Goal: Information Seeking & Learning: Check status

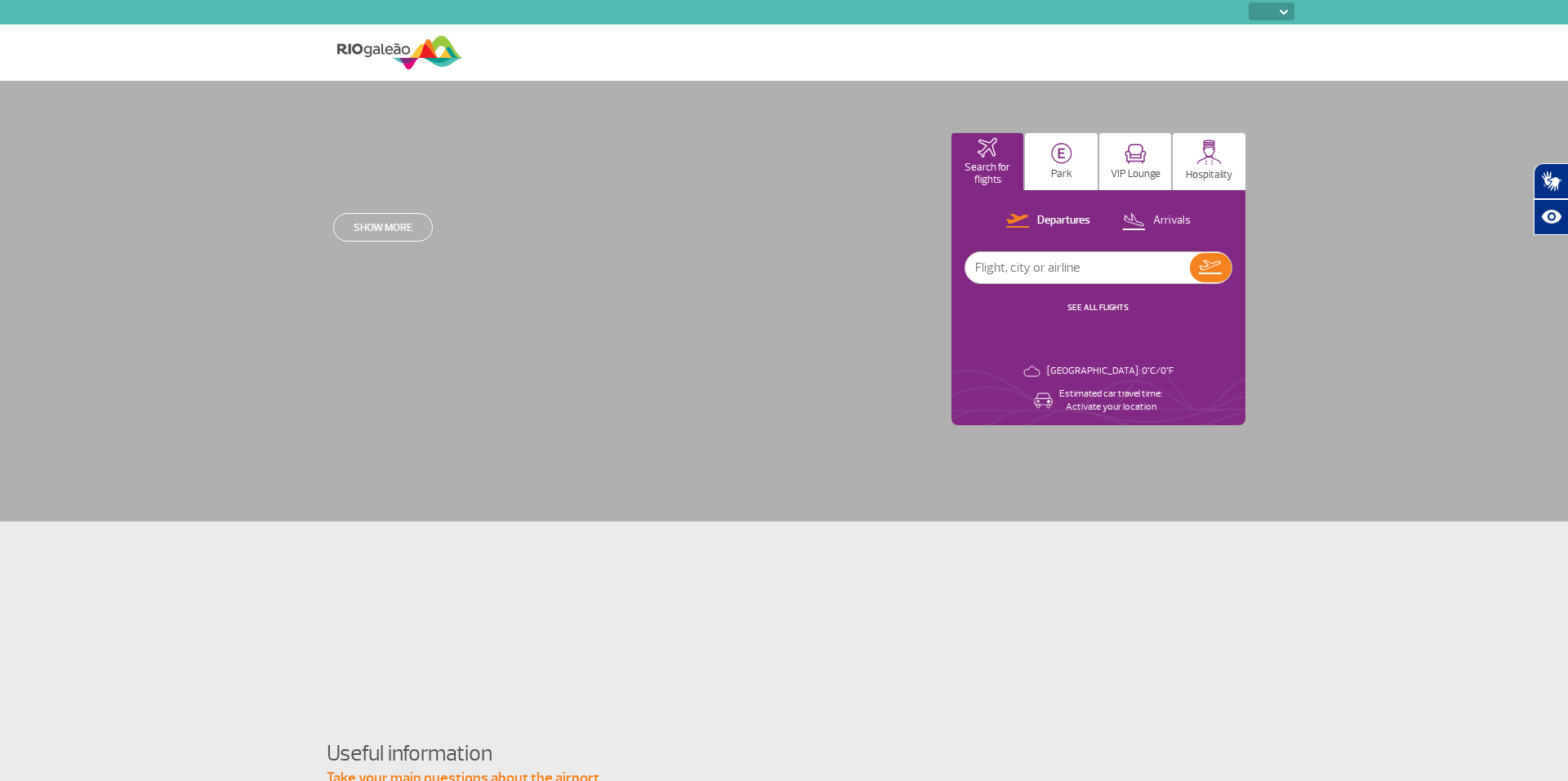
select select
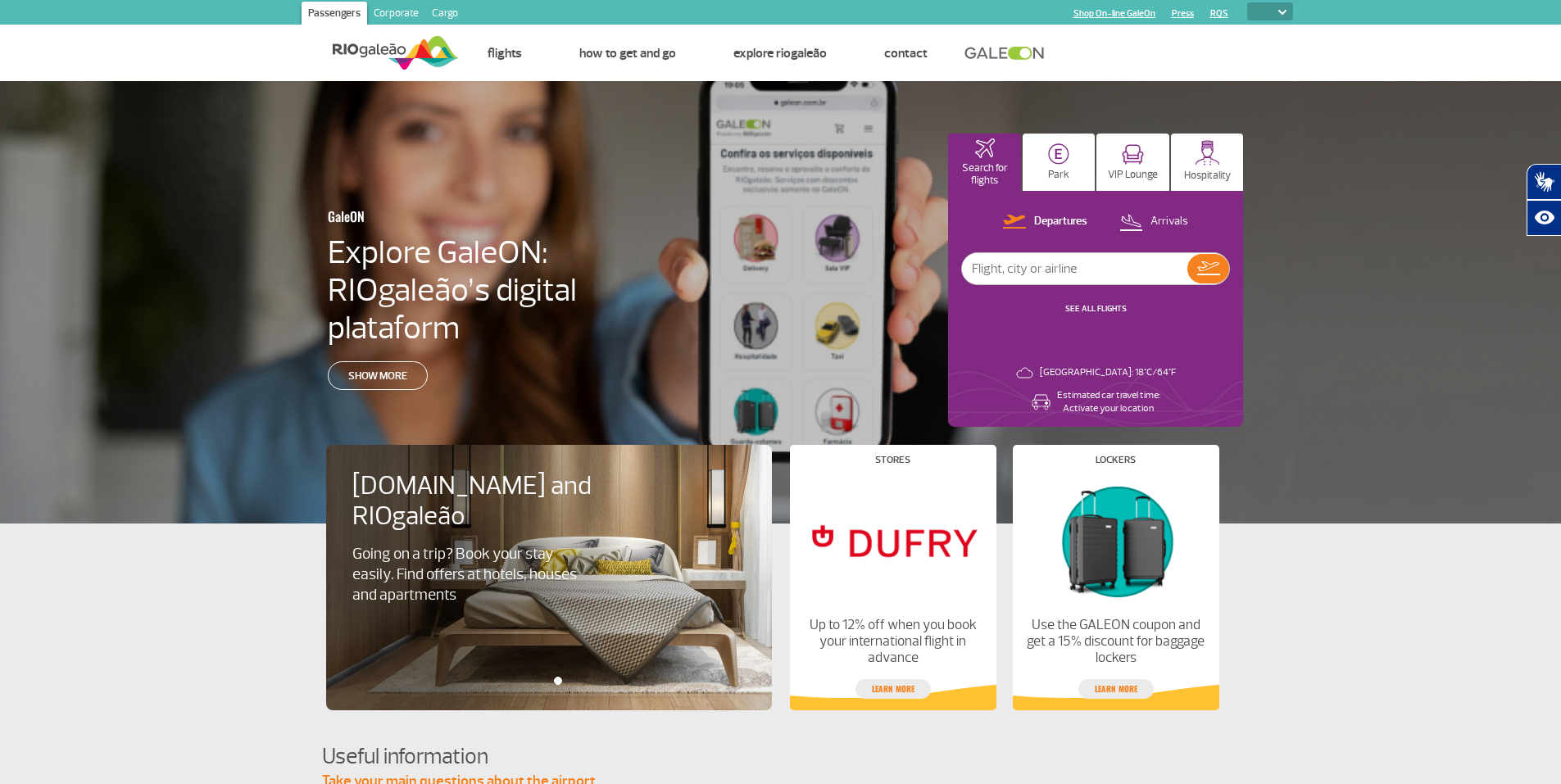
click at [1065, 263] on input "text" at bounding box center [1075, 269] width 225 height 31
type input "austin"
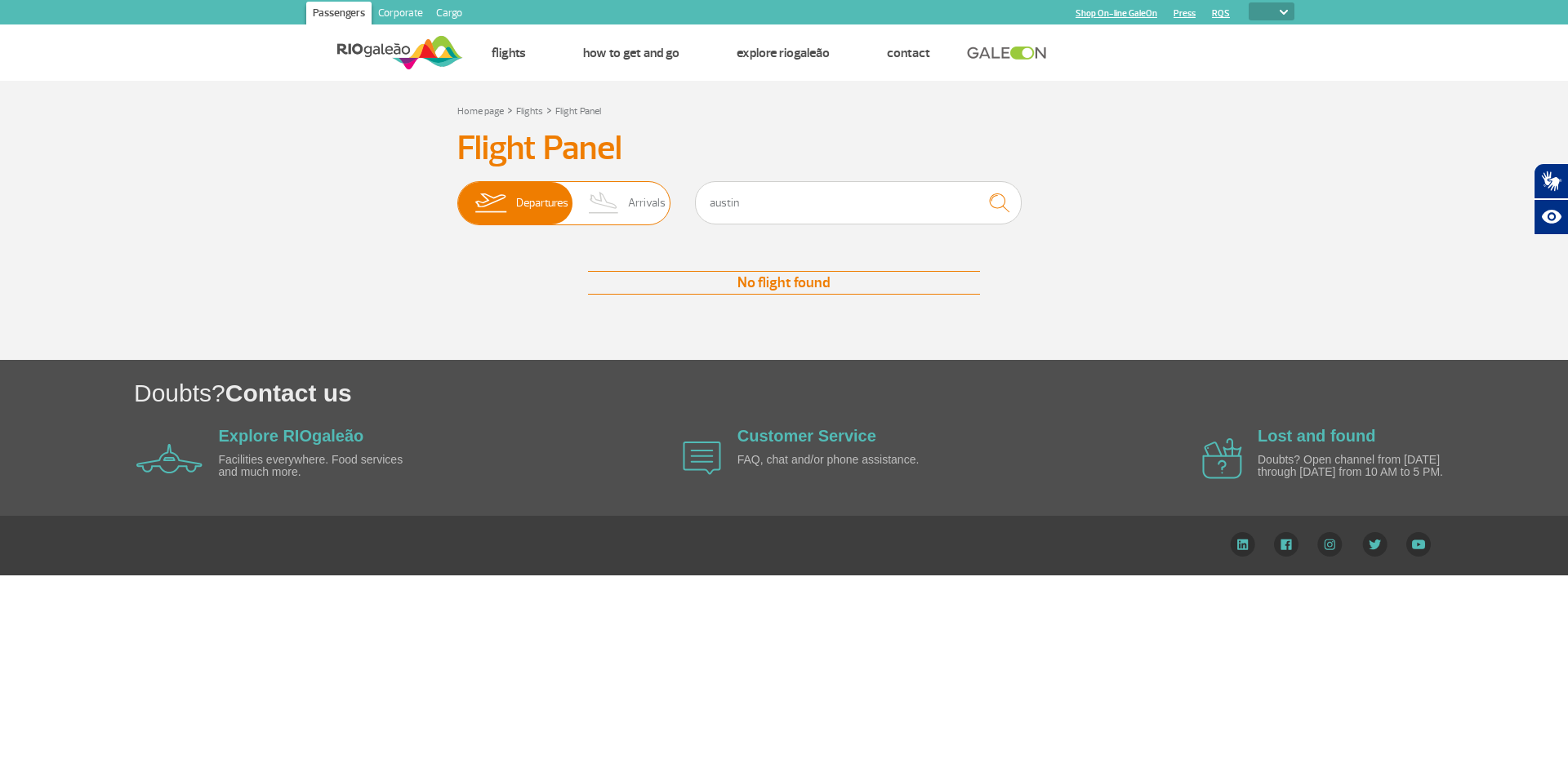
click at [629, 196] on span "Arrivals" at bounding box center [646, 202] width 37 height 42
click at [457, 195] on input "Departures Arrivals" at bounding box center [457, 195] width 0 height 0
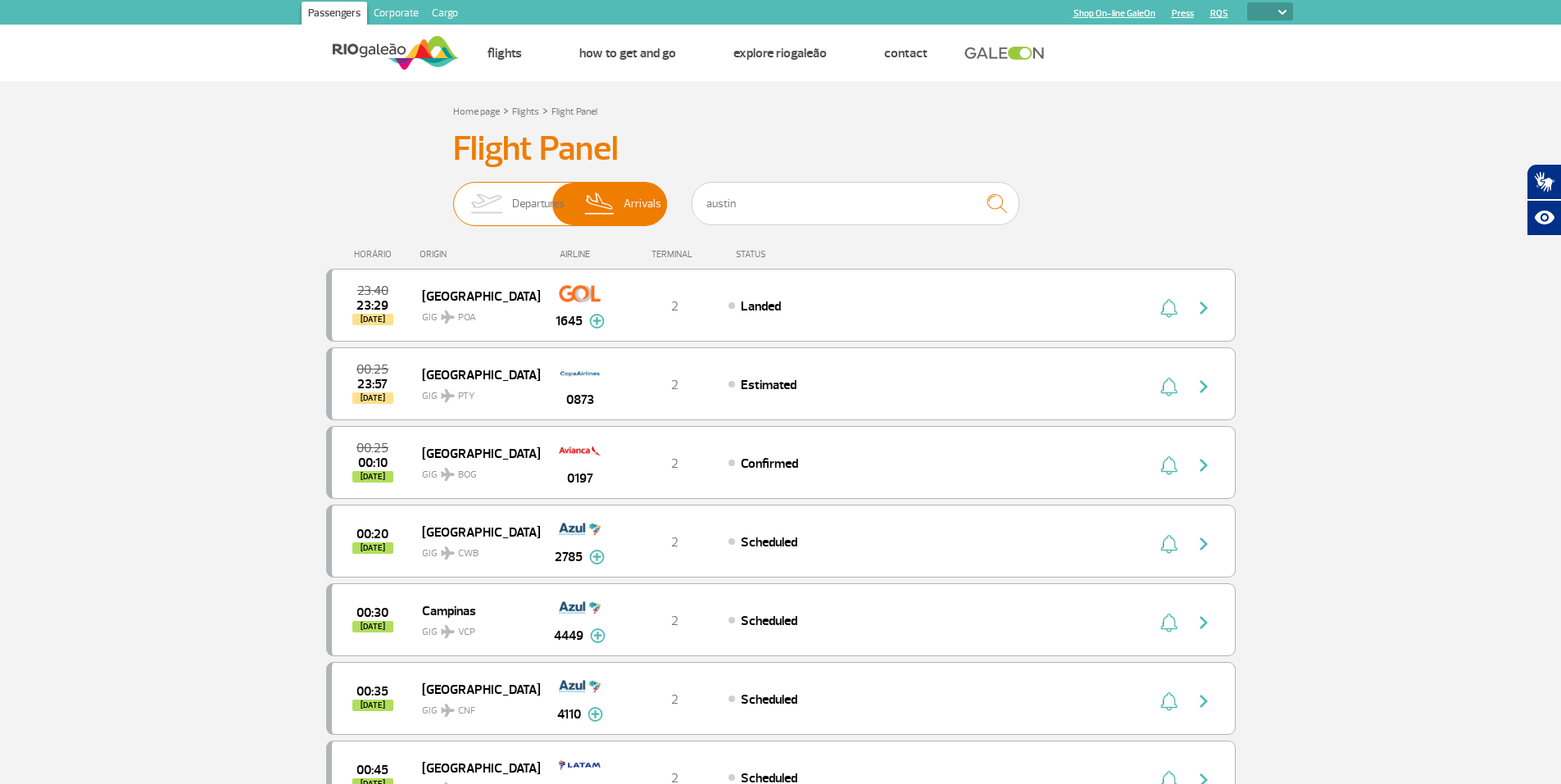
click at [493, 201] on img at bounding box center [486, 203] width 51 height 43
click at [453, 196] on input "Departures Arrivals" at bounding box center [453, 196] width 0 height 0
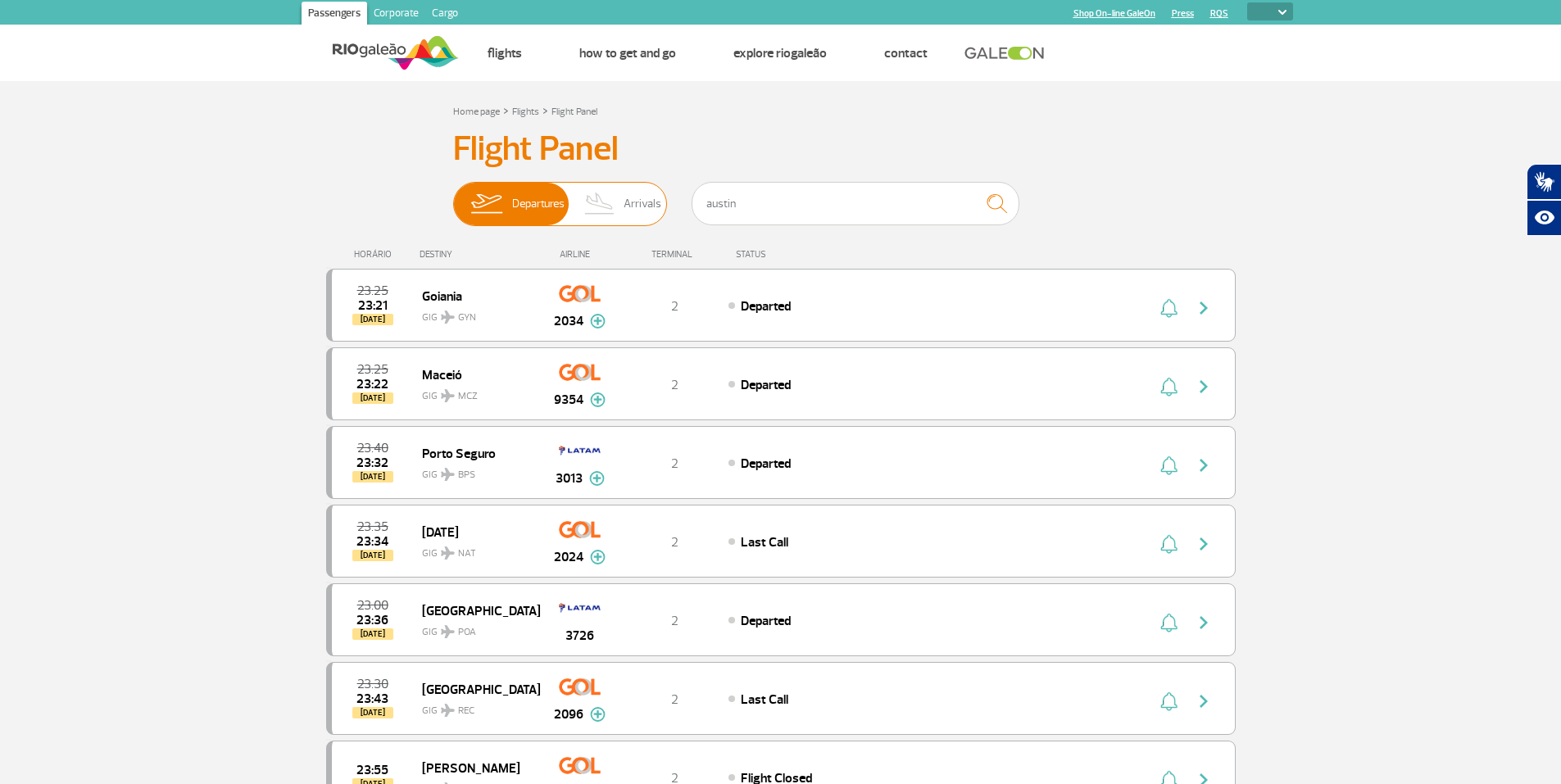
click at [632, 196] on span "Arrivals" at bounding box center [642, 203] width 37 height 43
click at [453, 196] on input "Departures Arrivals" at bounding box center [453, 196] width 0 height 0
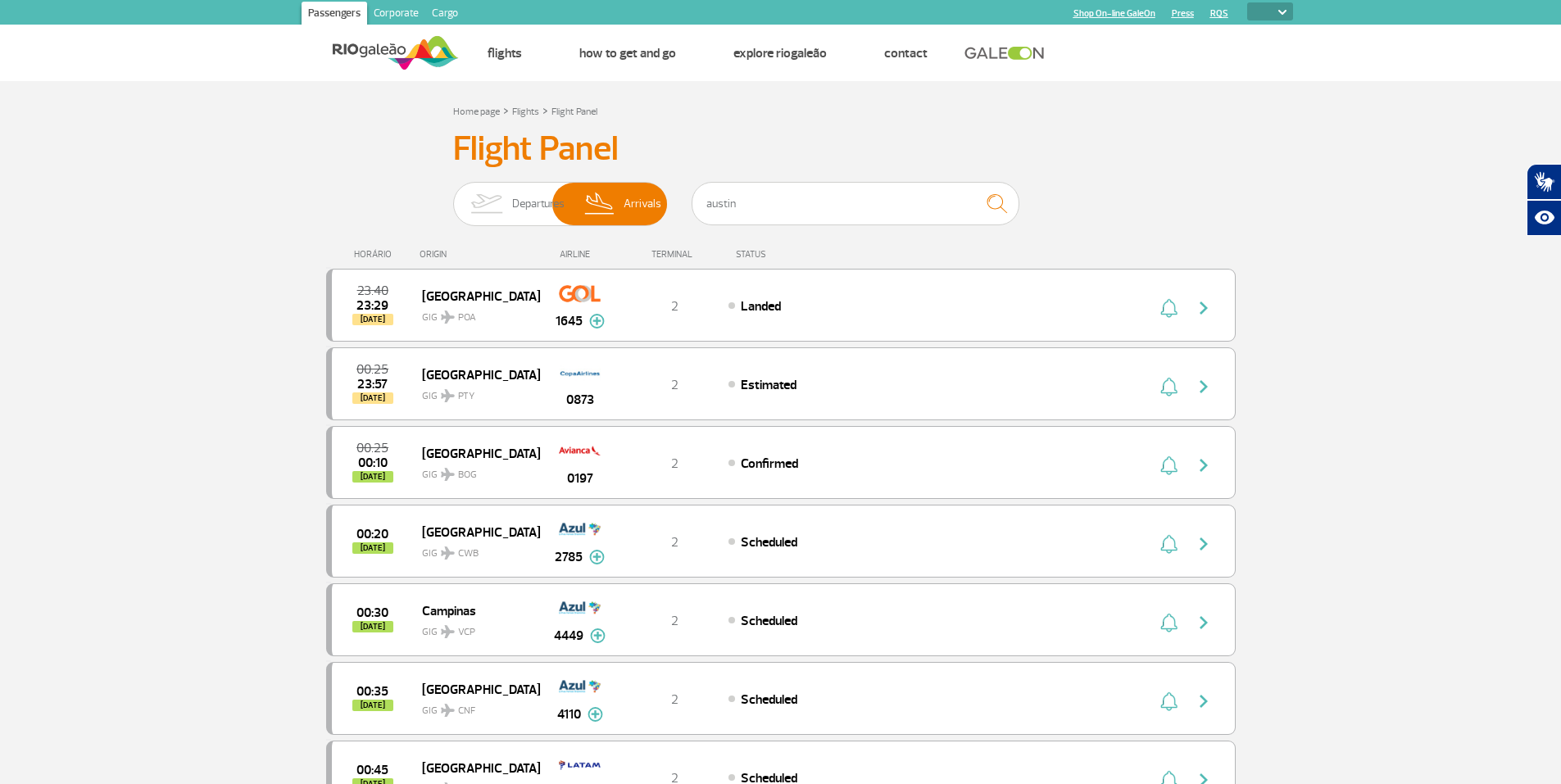
click at [383, 56] on img at bounding box center [395, 53] width 126 height 40
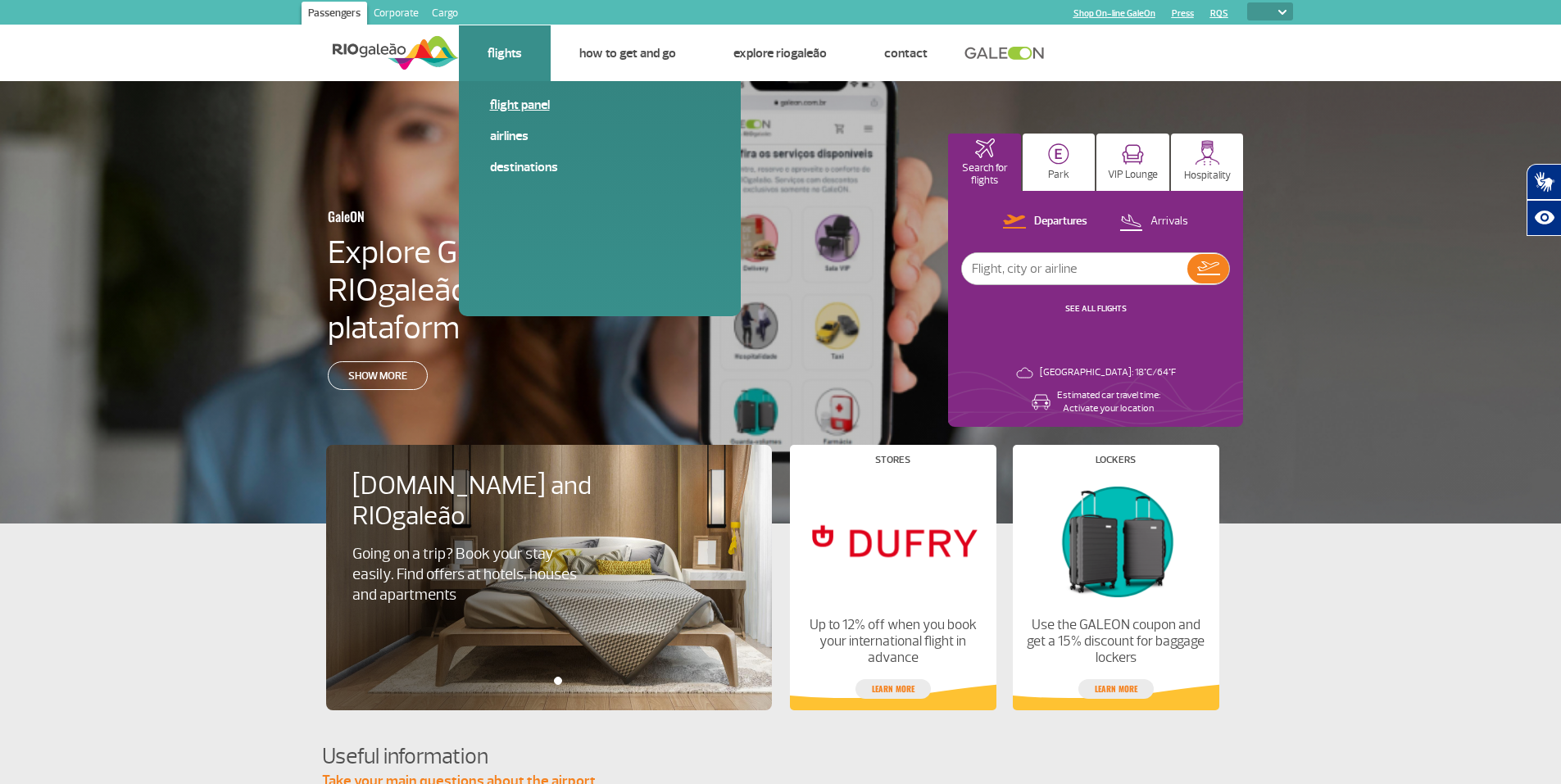
click at [534, 102] on link "Flight panel" at bounding box center [599, 104] width 220 height 18
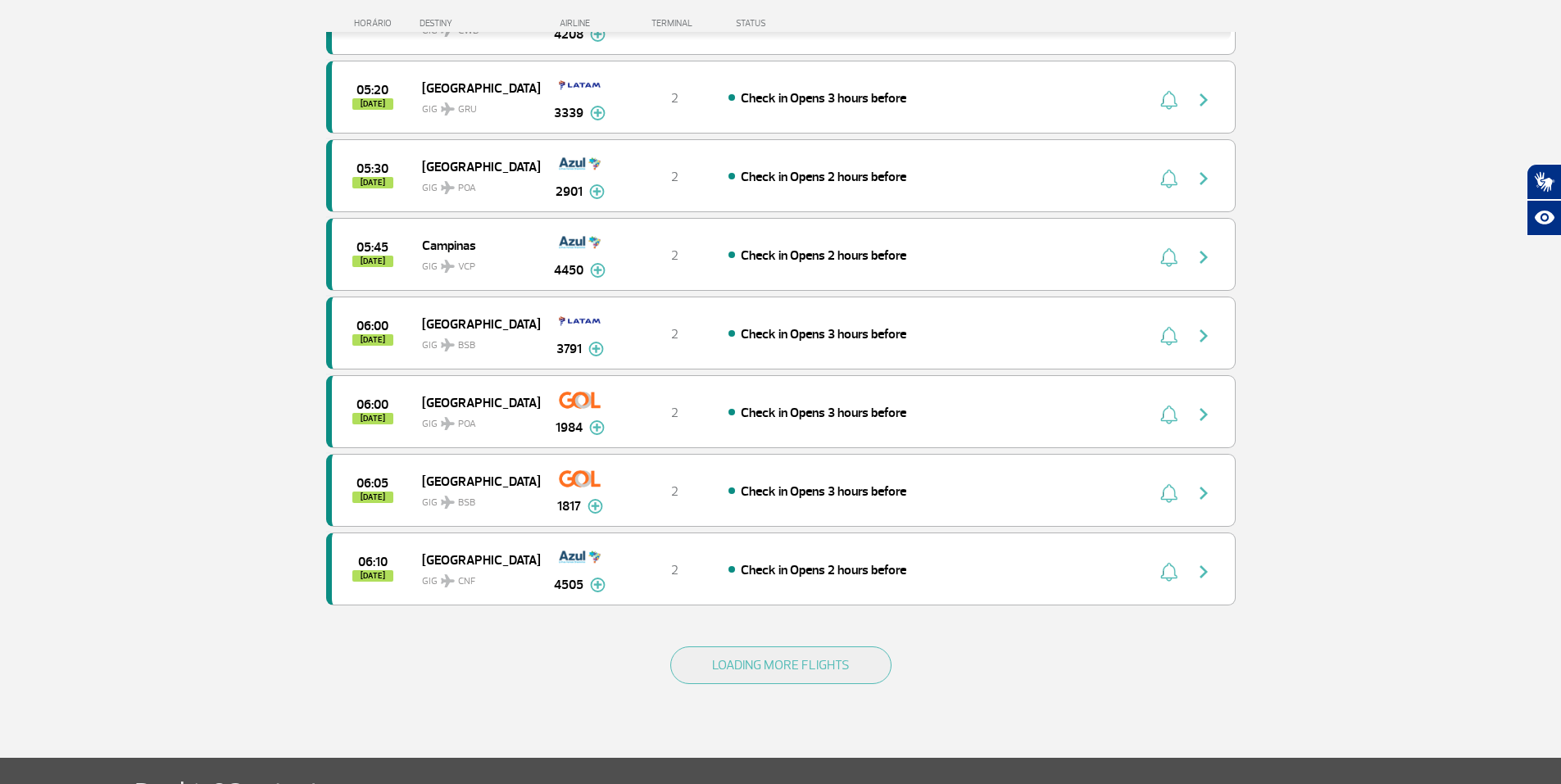
scroll to position [1248, 0]
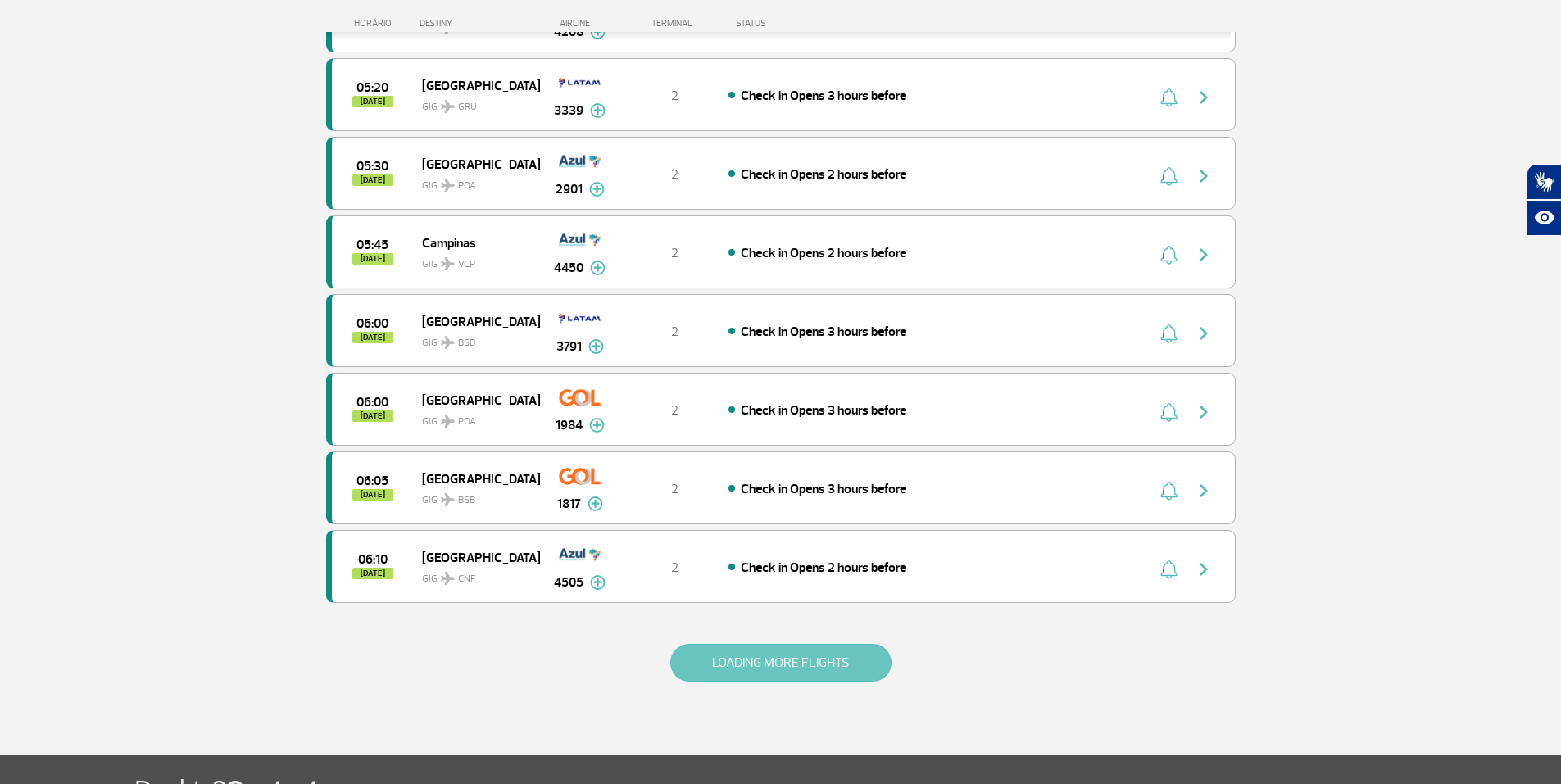
click at [855, 651] on button "LOADING MORE FLIGHTS" at bounding box center [781, 662] width 222 height 37
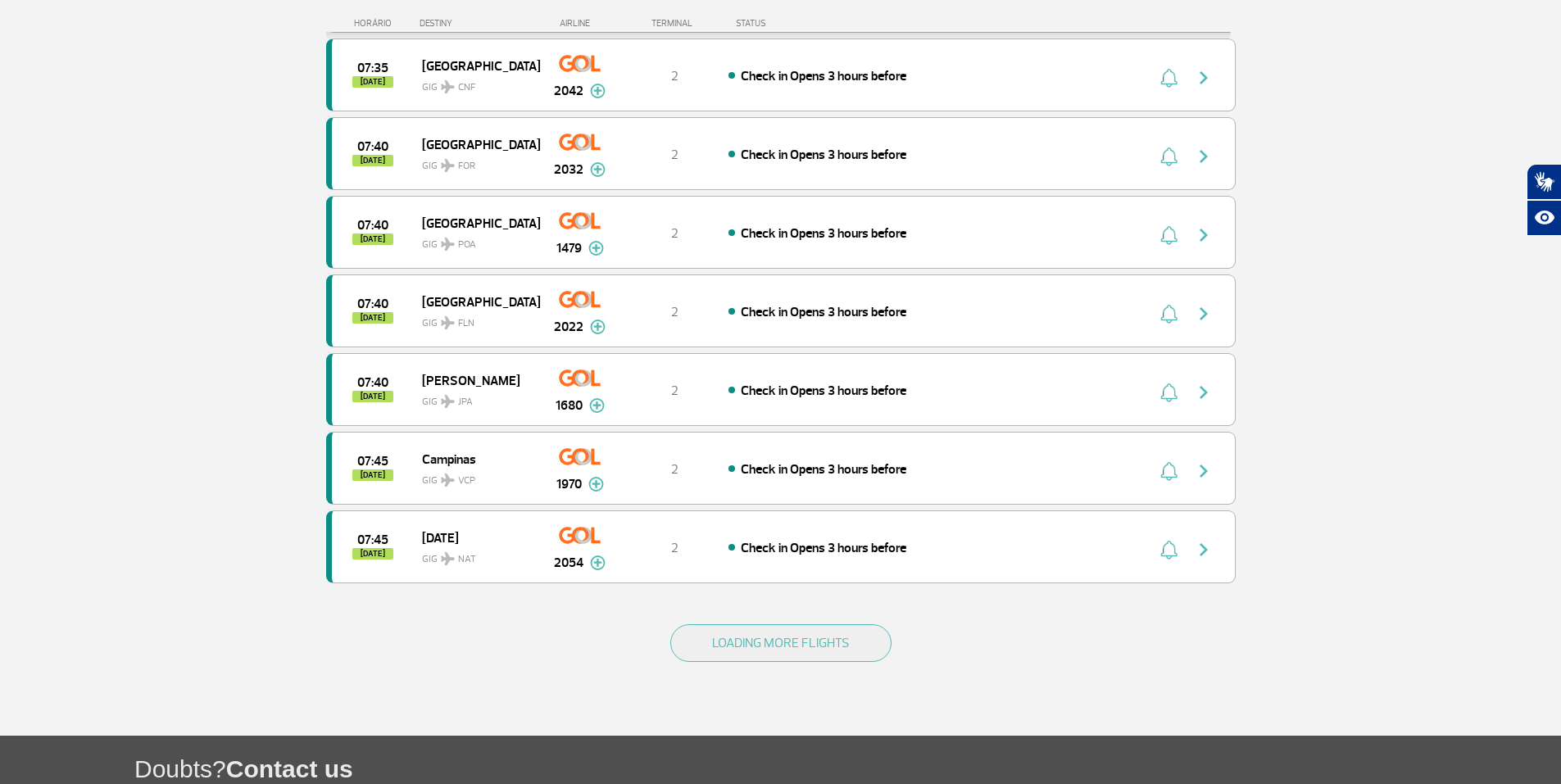
scroll to position [2852, 0]
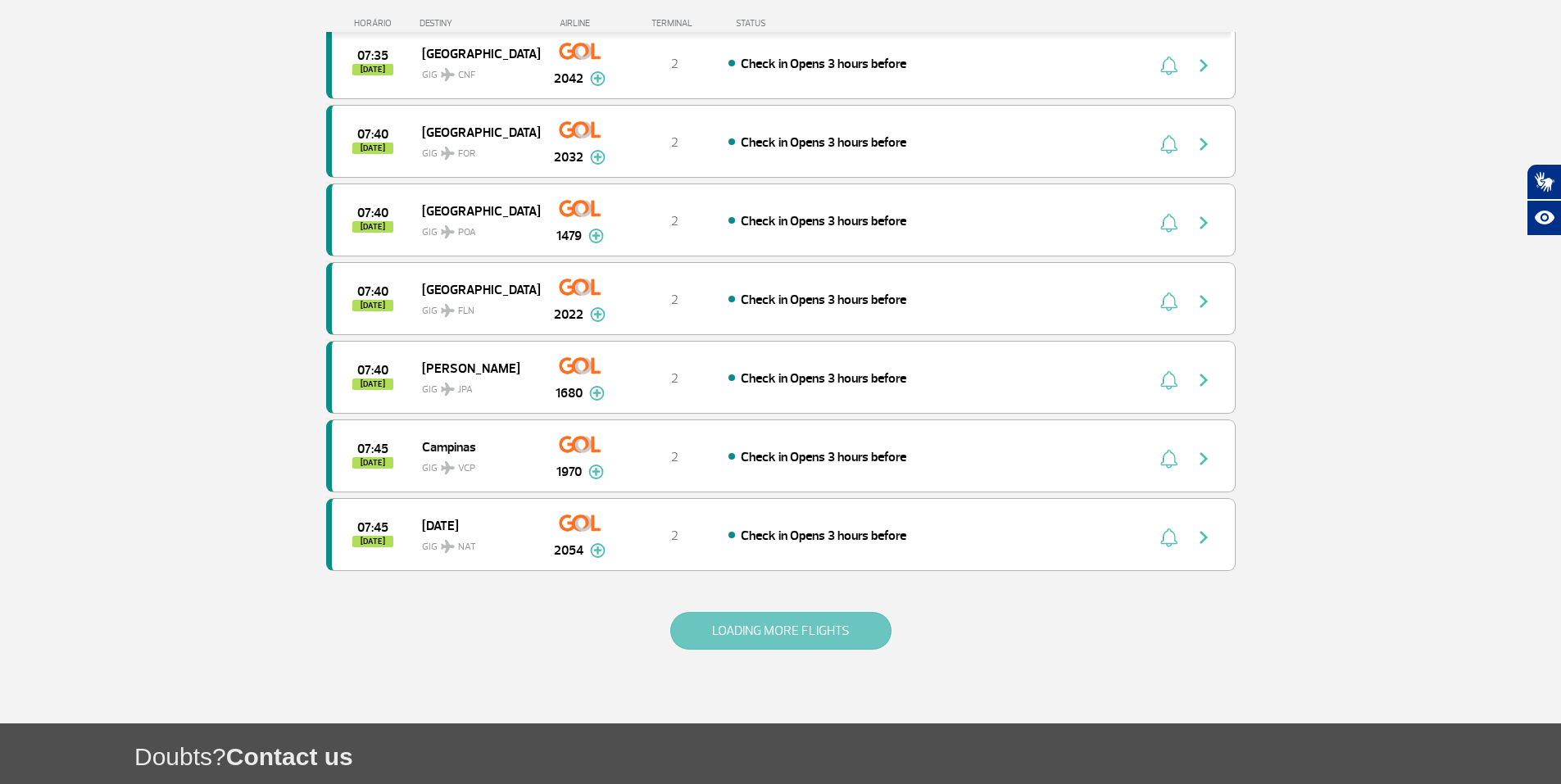
click at [829, 626] on button "LOADING MORE FLIGHTS" at bounding box center [781, 630] width 222 height 37
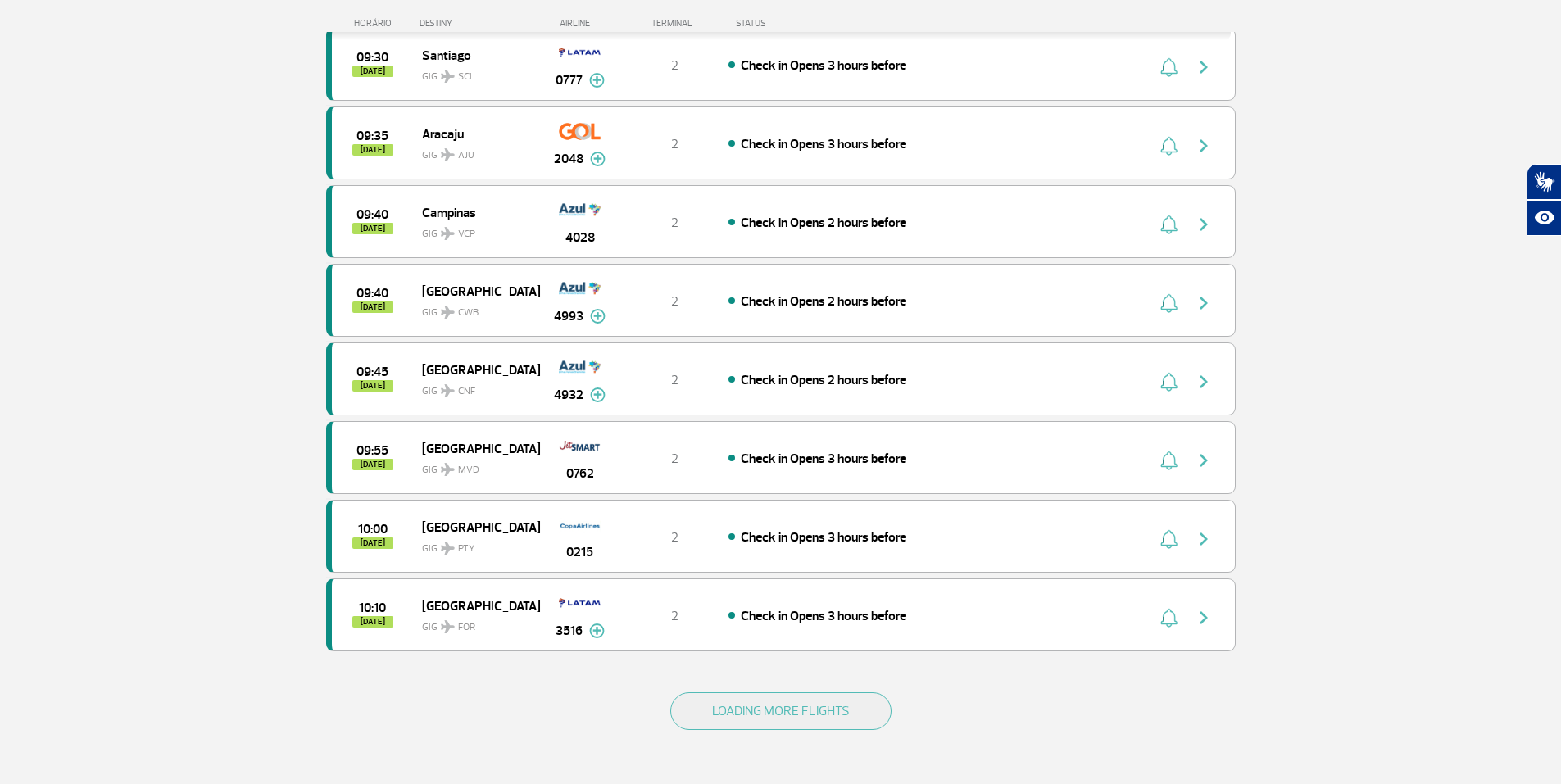
scroll to position [4374, 0]
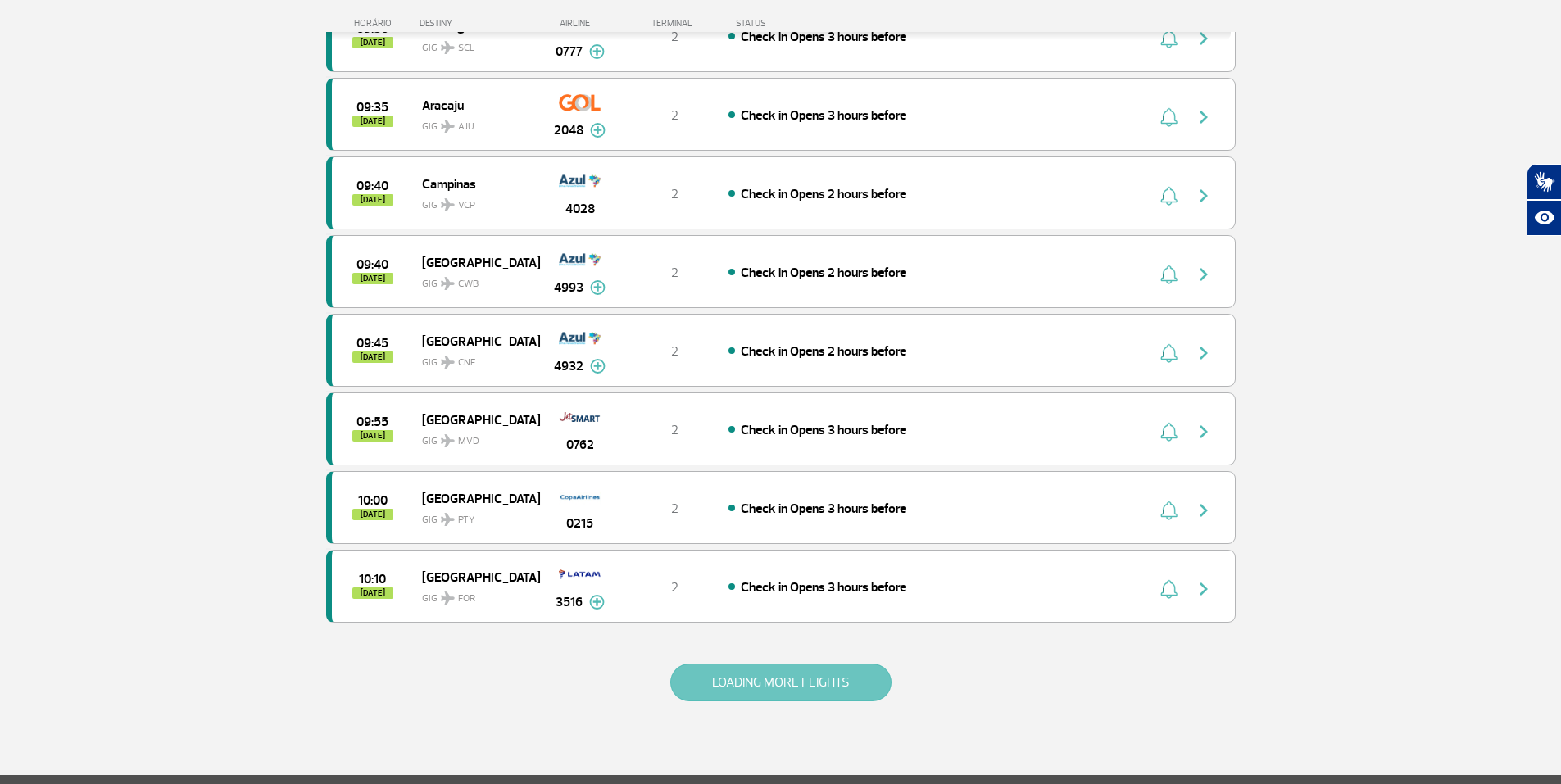
click at [850, 667] on button "LOADING MORE FLIGHTS" at bounding box center [781, 682] width 222 height 37
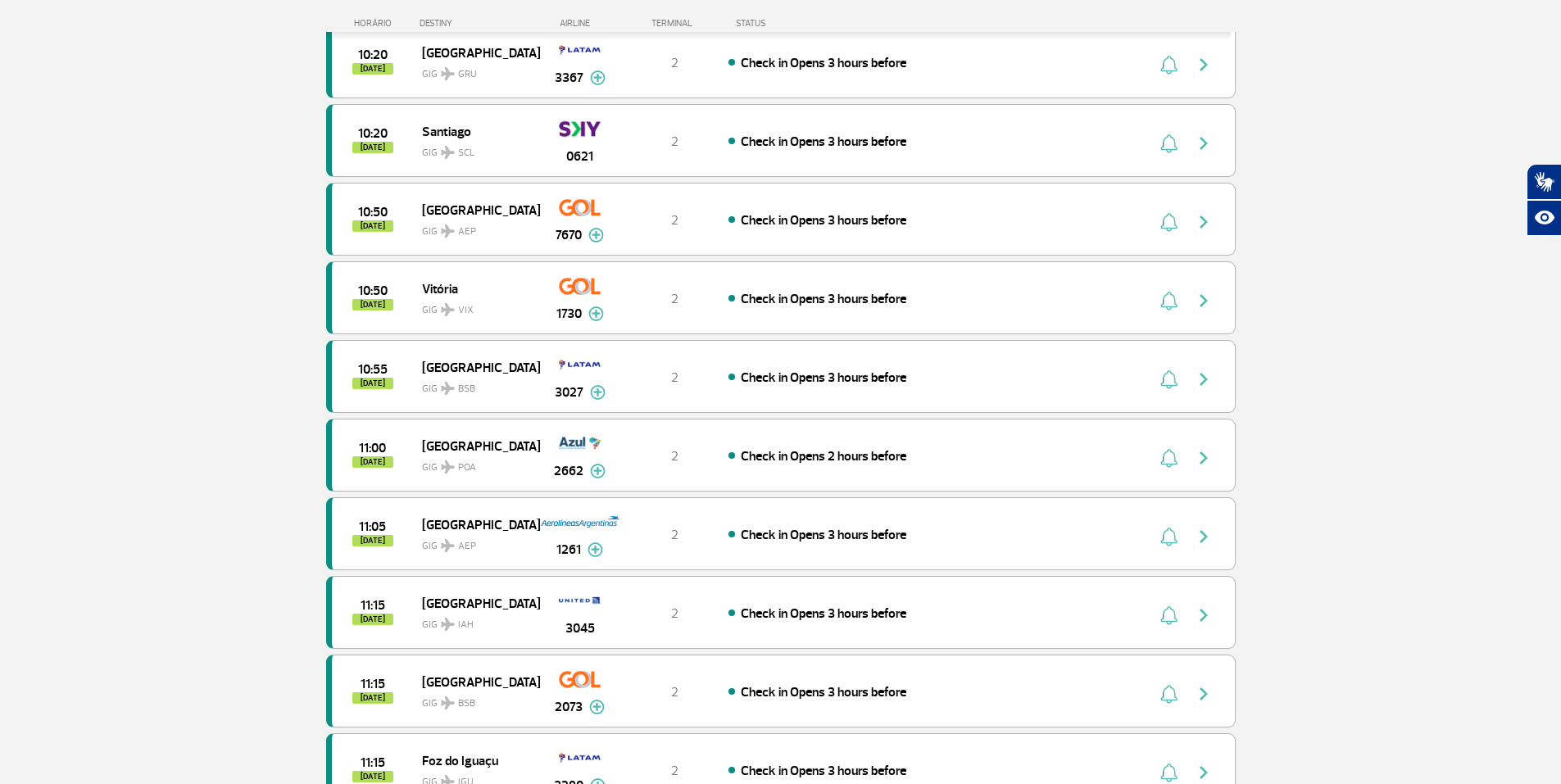
scroll to position [4984, 0]
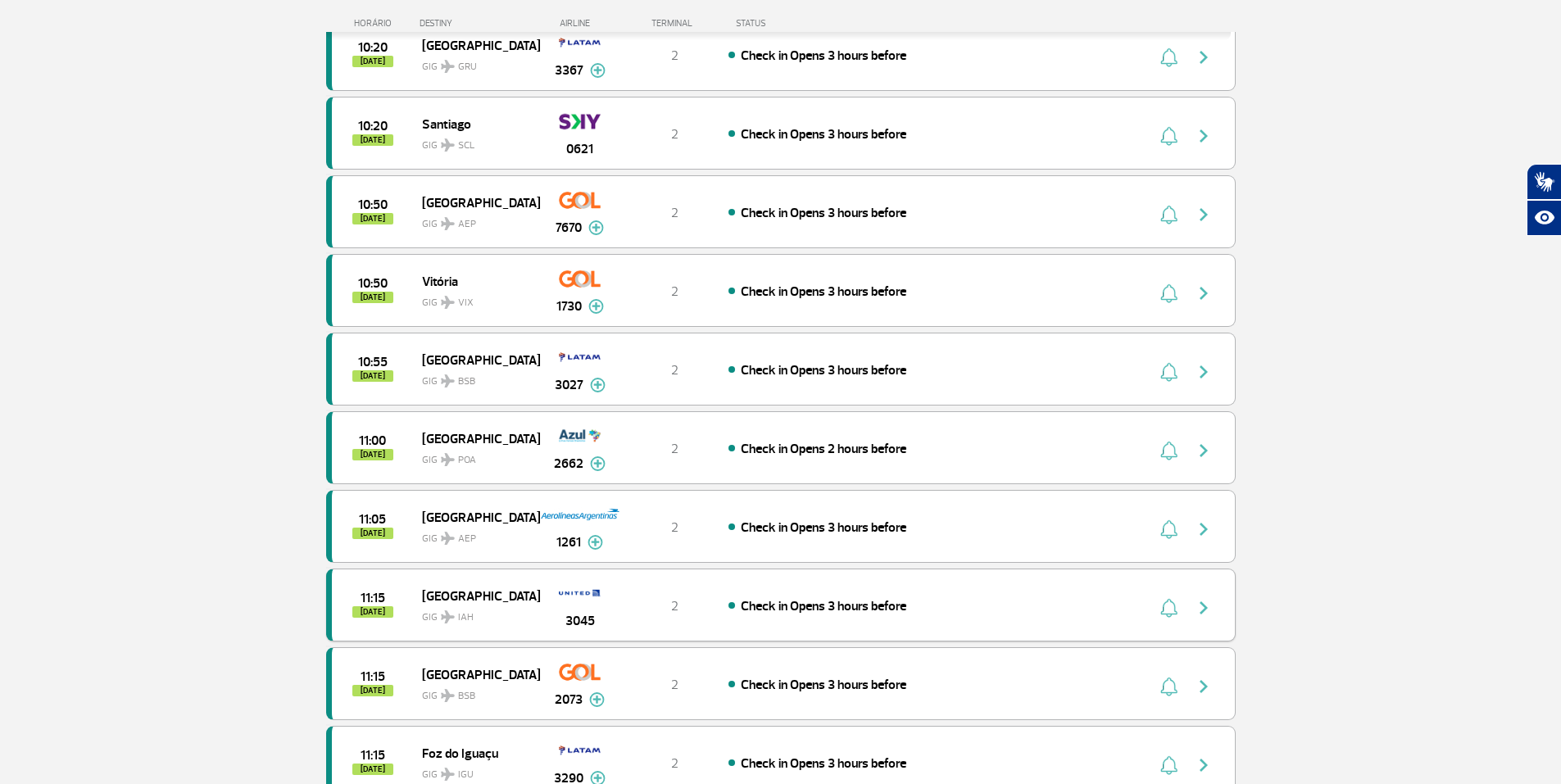
click at [551, 606] on div "3045" at bounding box center [579, 604] width 81 height 51
click at [873, 594] on div "11:15 [DATE] Houston GIG IAH 3045 2 Check in Opens 3 hours before" at bounding box center [781, 605] width 909 height 73
click at [1197, 621] on div "11:15 [DATE] Houston GIG IAH 3045 2 Check in Opens 3 hours before" at bounding box center [781, 605] width 909 height 73
click at [1206, 616] on img "button" at bounding box center [1204, 608] width 20 height 20
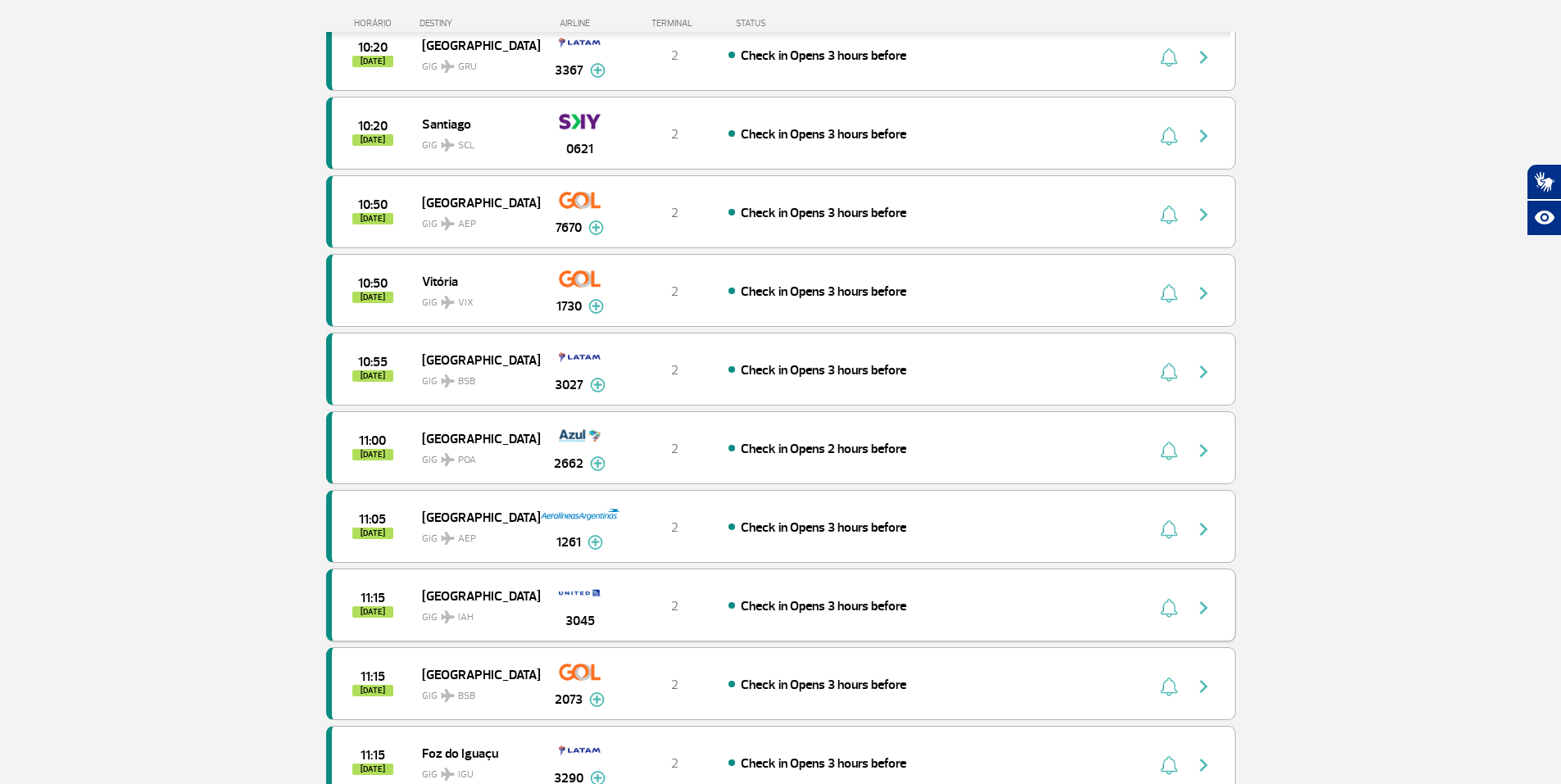
click at [1206, 616] on div "11:15 [DATE] Houston GIG IAH 3045 2 Check in Opens 3 hours before" at bounding box center [781, 605] width 909 height 73
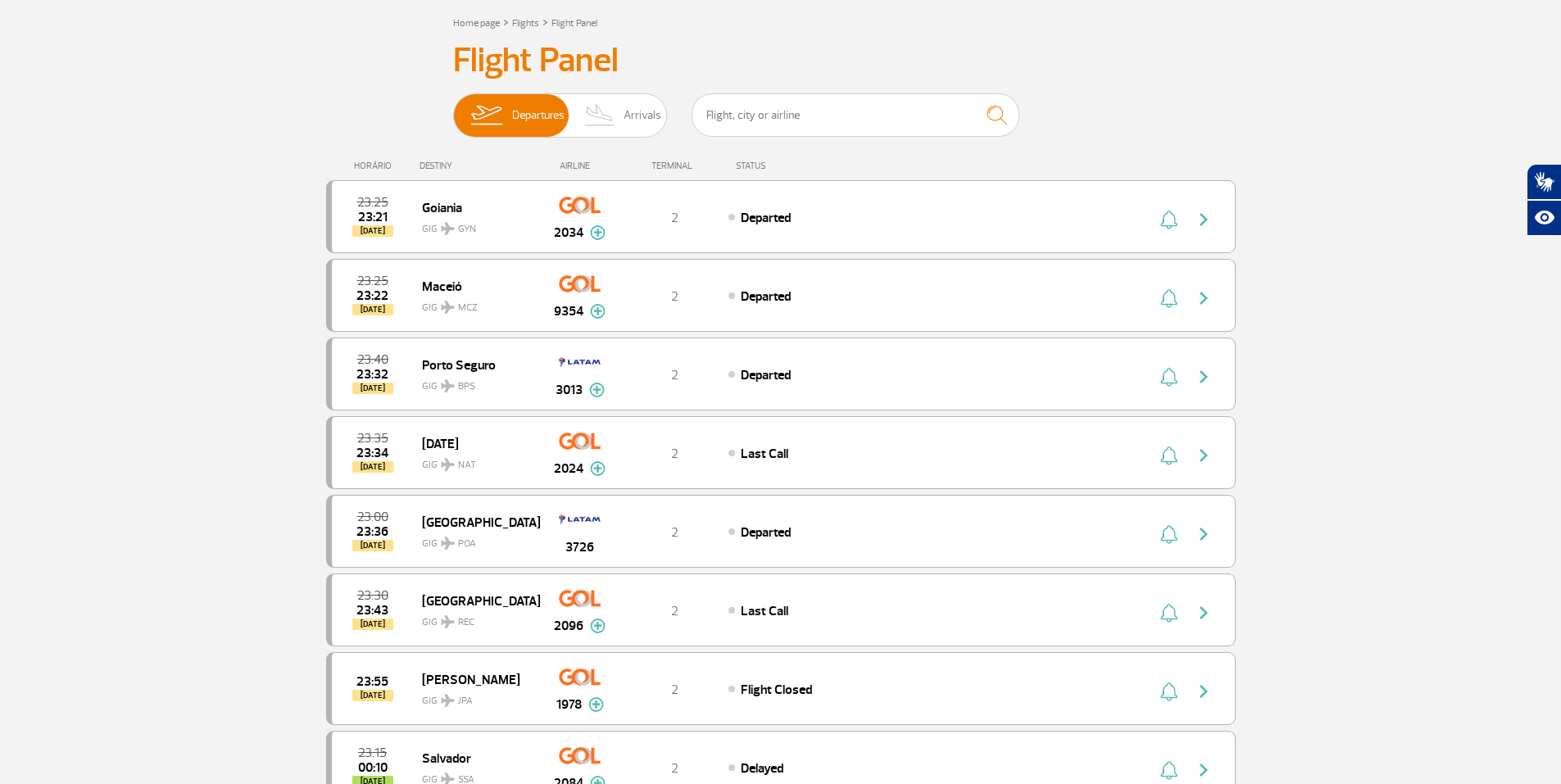
scroll to position [0, 0]
